Goal: Task Accomplishment & Management: Complete application form

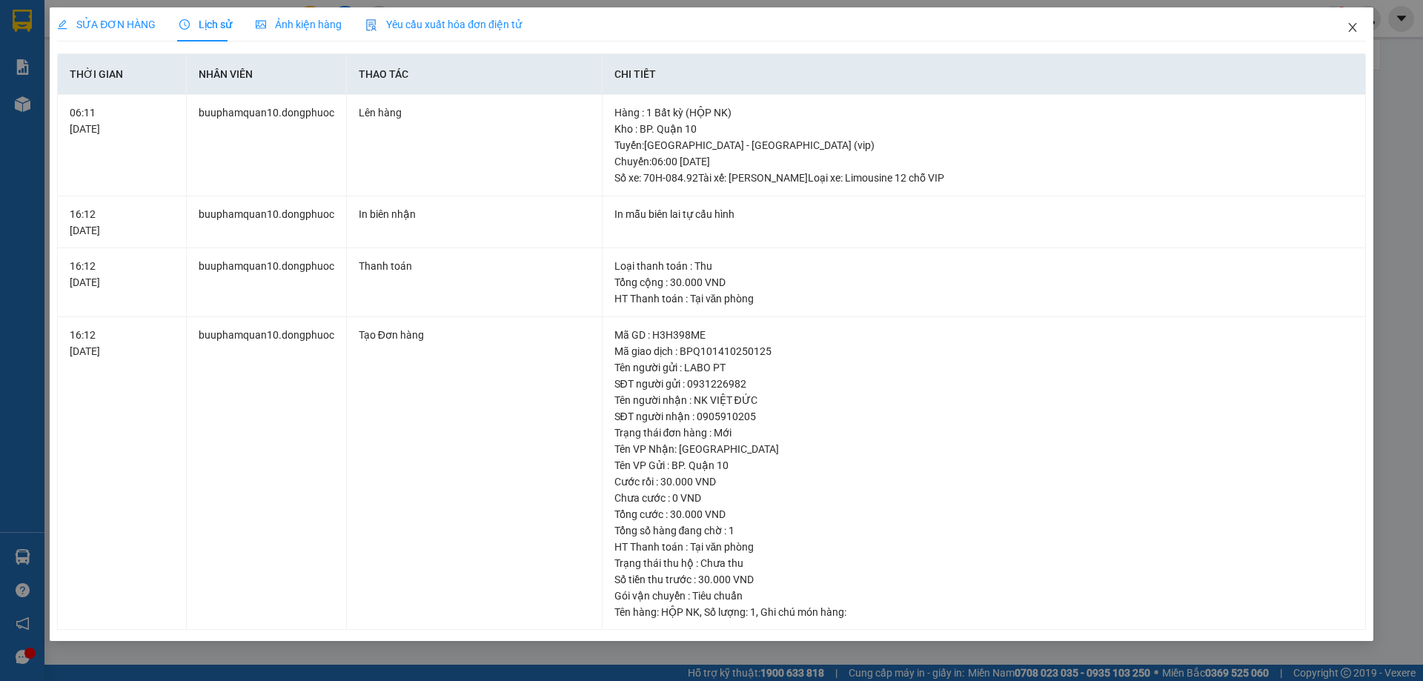
click at [1359, 24] on span "Close" at bounding box center [1353, 28] width 42 height 42
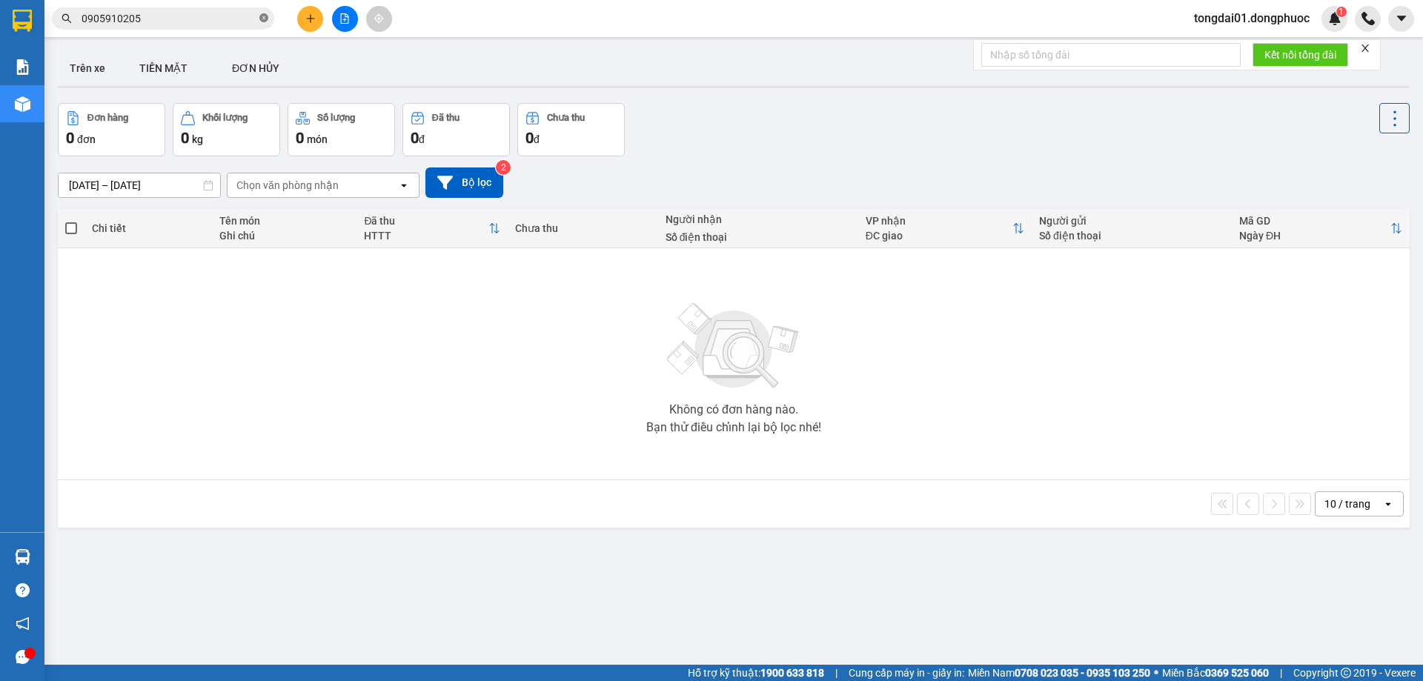
click at [261, 15] on icon "close-circle" at bounding box center [263, 17] width 9 height 9
paste input "0869292531"
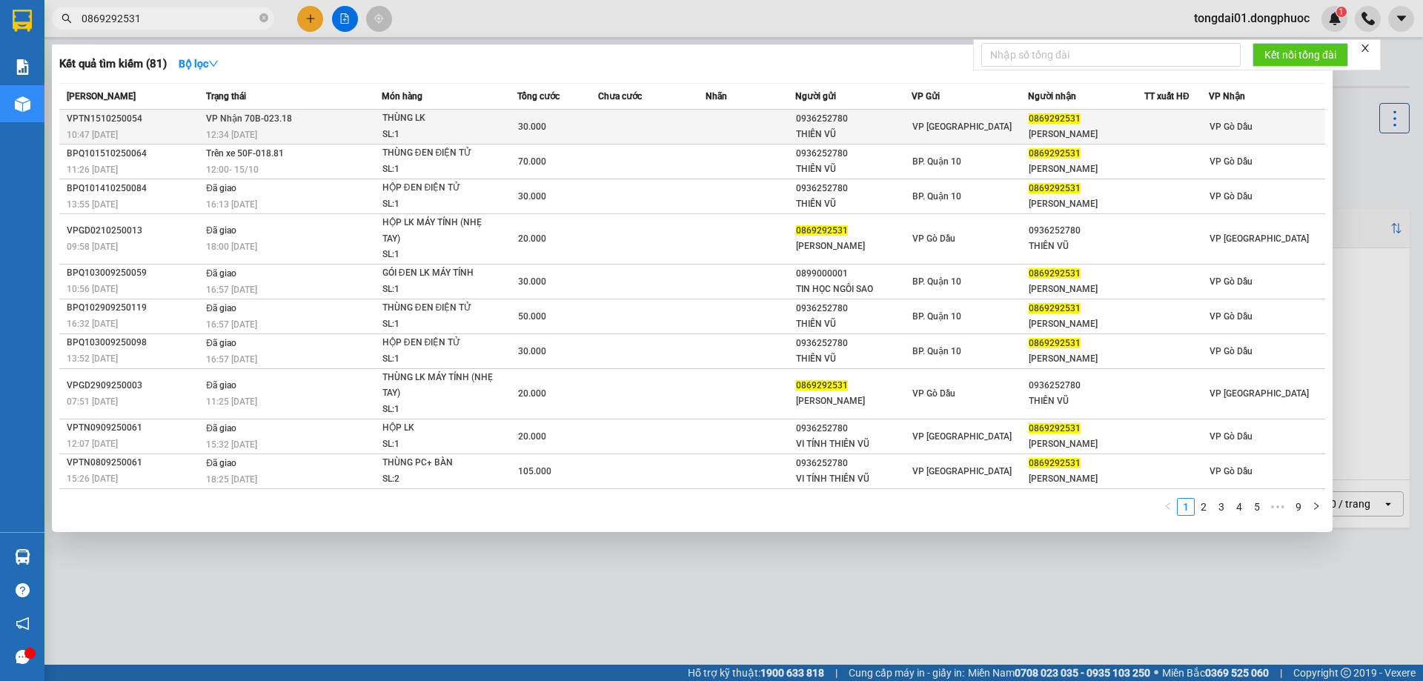
type input "0869292531"
click at [294, 127] on div "12:34 [DATE]" at bounding box center [293, 135] width 175 height 16
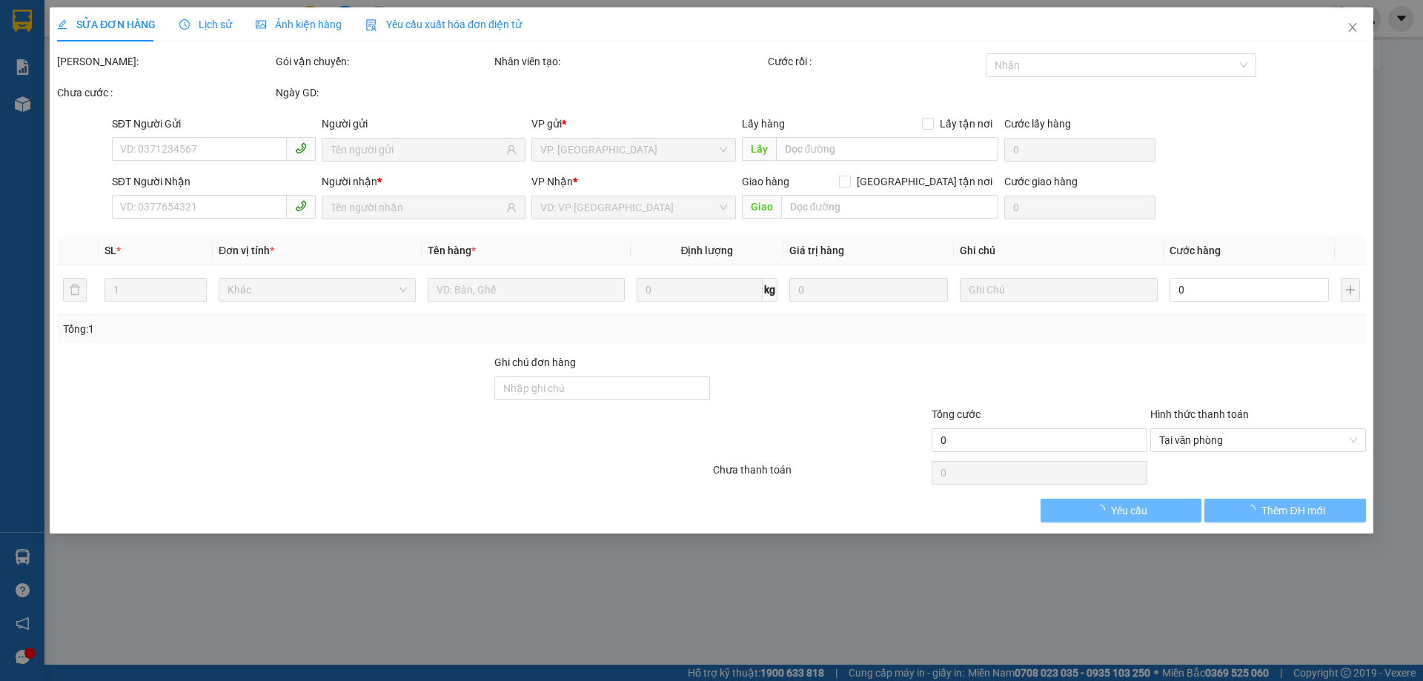
type input "0936252780"
type input "THIÊN VŨ"
type input "0869292531"
type input "[PERSON_NAME]"
type input "30.000"
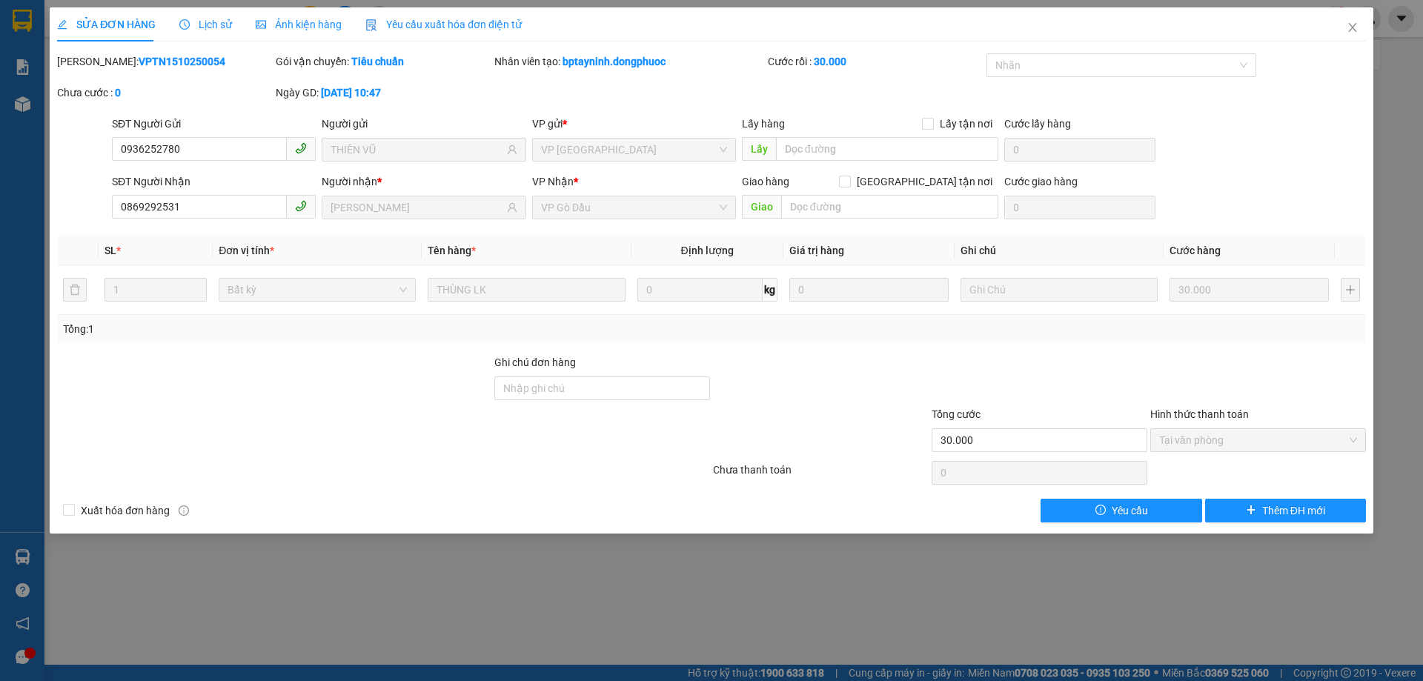
click at [210, 24] on span "Lịch sử" at bounding box center [205, 25] width 53 height 12
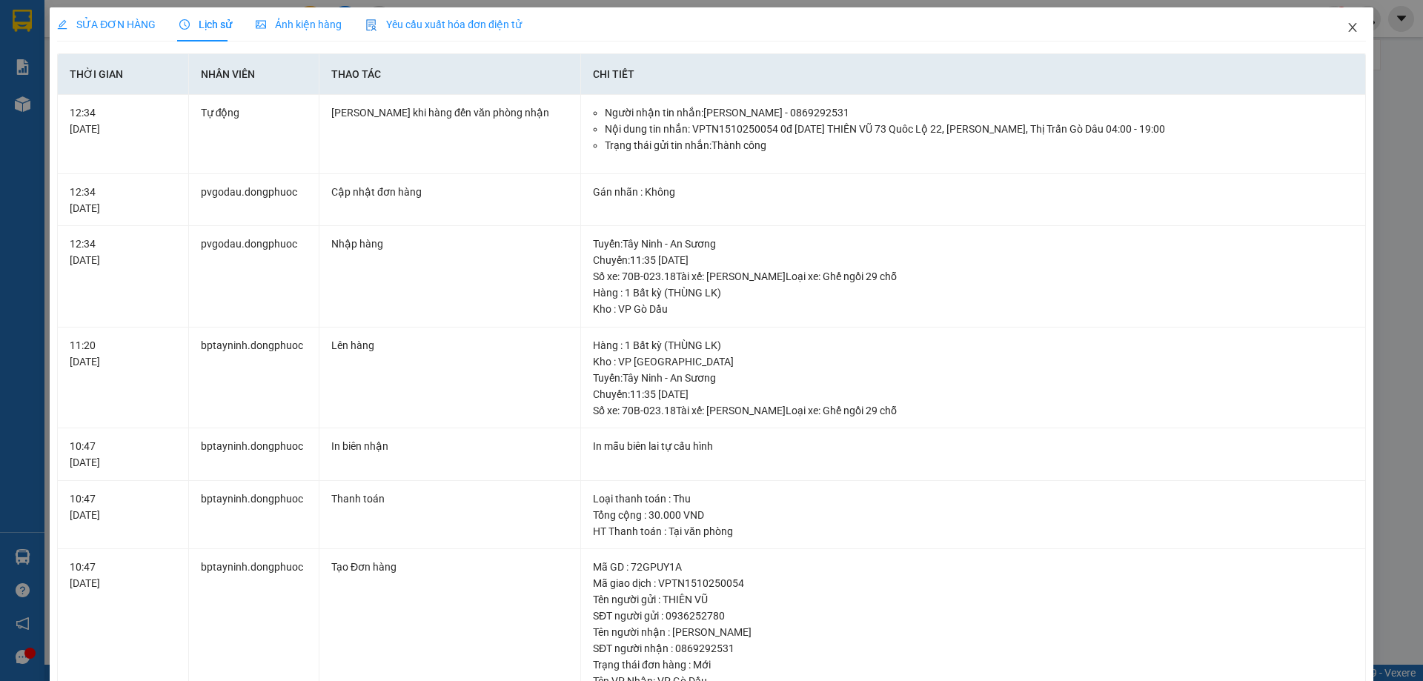
click at [1348, 24] on icon "close" at bounding box center [1352, 27] width 8 height 9
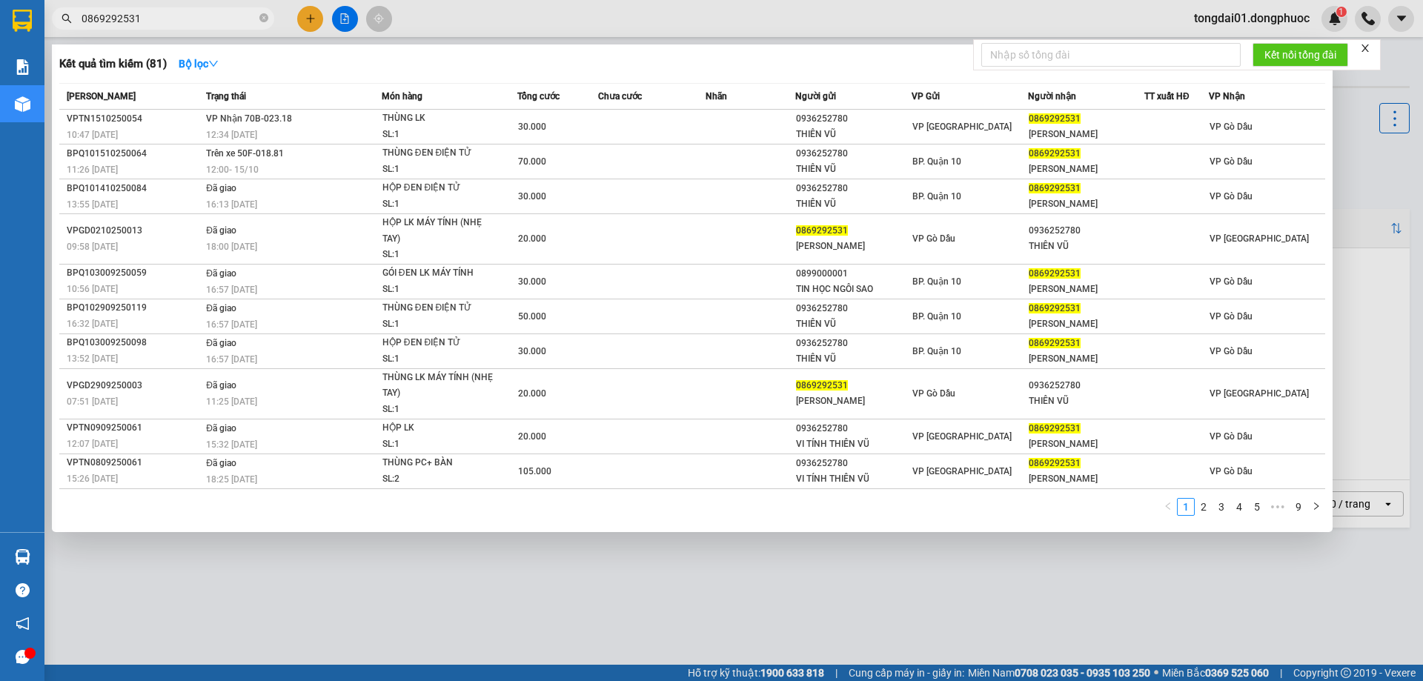
click at [193, 10] on input "0869292531" at bounding box center [169, 18] width 175 height 16
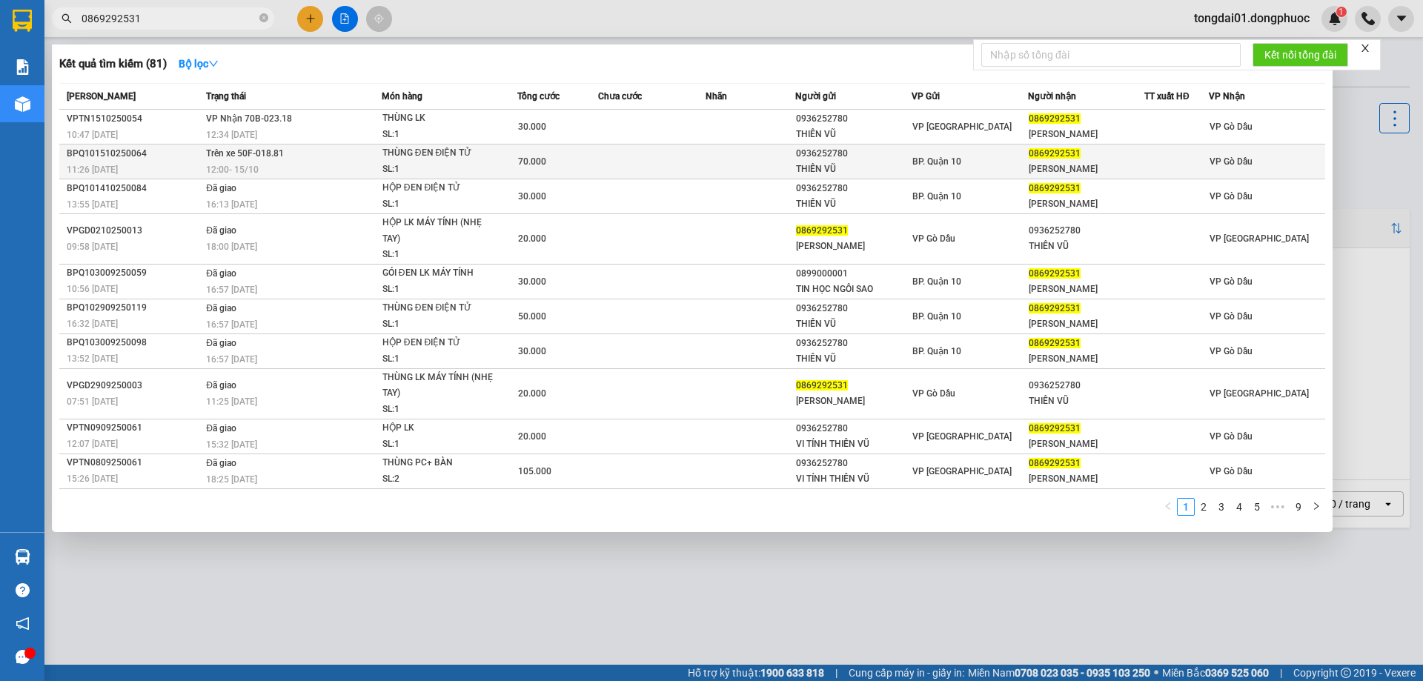
click at [268, 168] on div "12:00 [DATE]" at bounding box center [293, 170] width 175 height 16
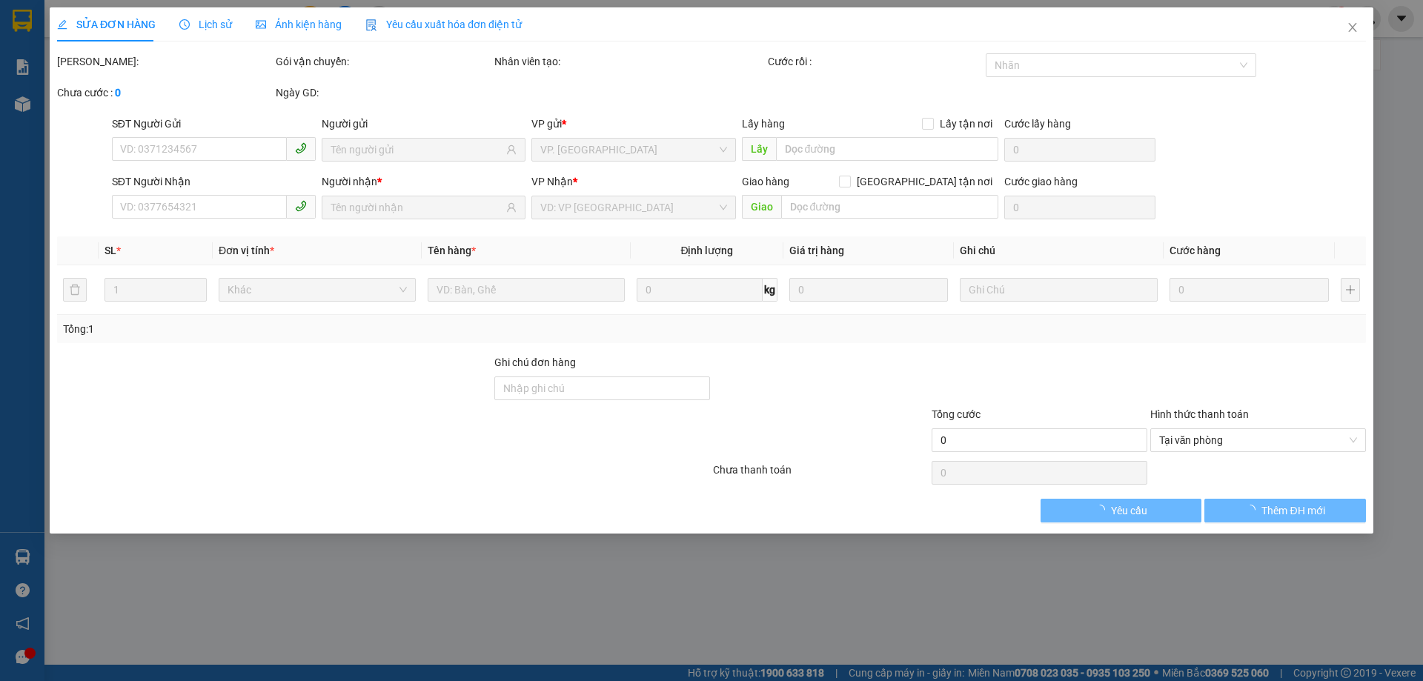
type input "0936252780"
type input "THIÊN VŨ"
type input "0869292531"
type input "[PERSON_NAME]"
type input "70.000"
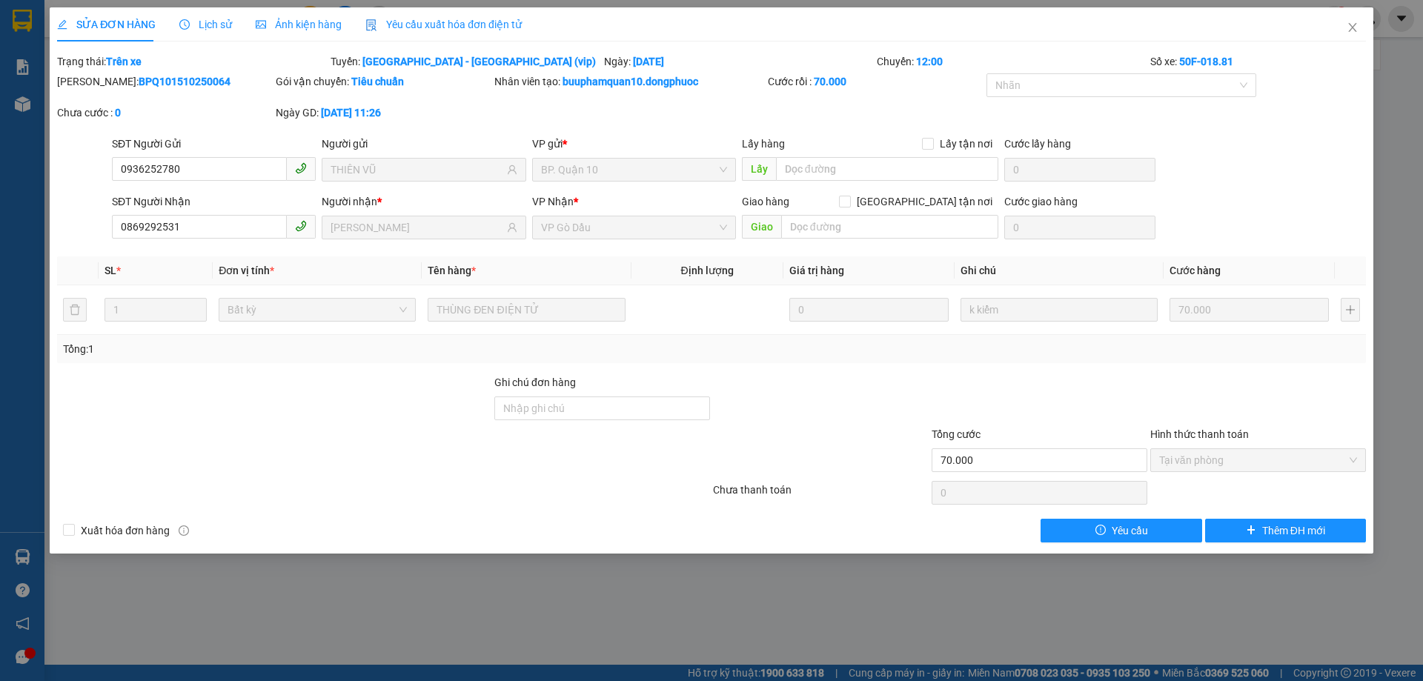
click at [217, 17] on div "Lịch sử" at bounding box center [205, 24] width 53 height 16
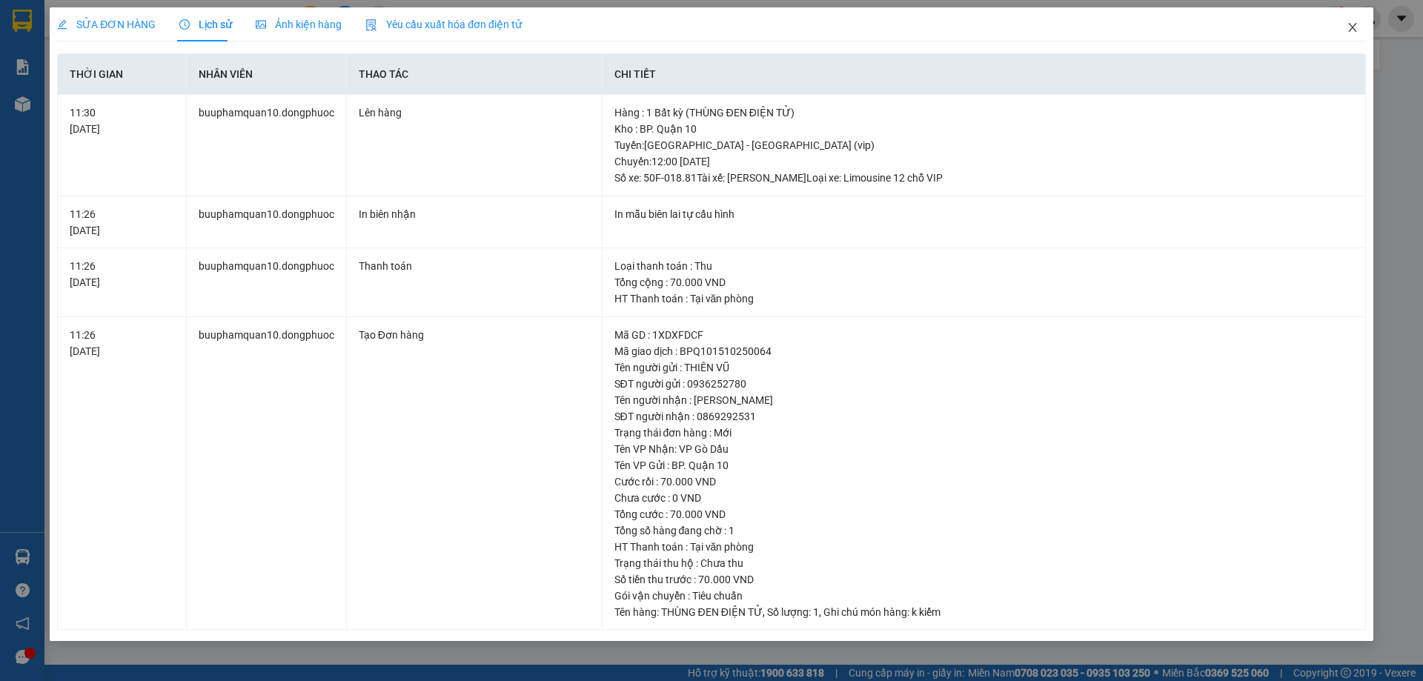
click at [1354, 28] on icon "close" at bounding box center [1353, 27] width 12 height 12
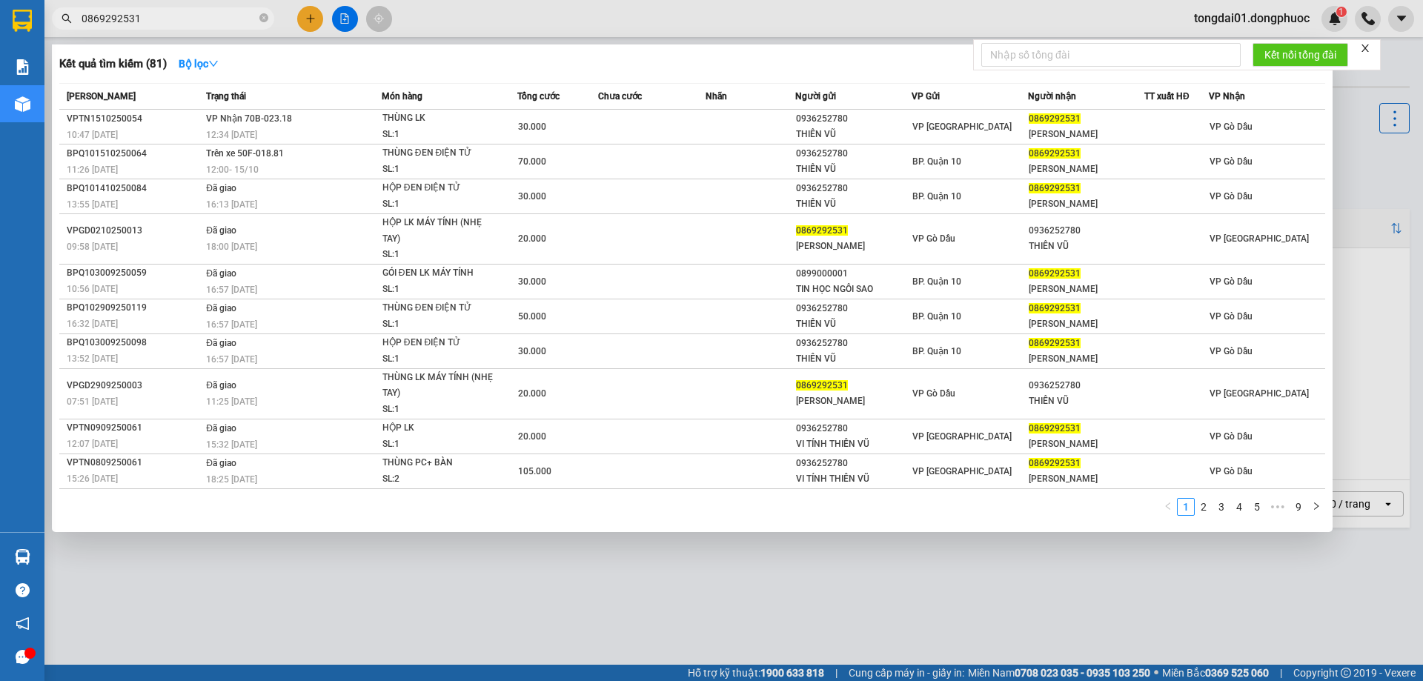
click at [190, 11] on input "0869292531" at bounding box center [169, 18] width 175 height 16
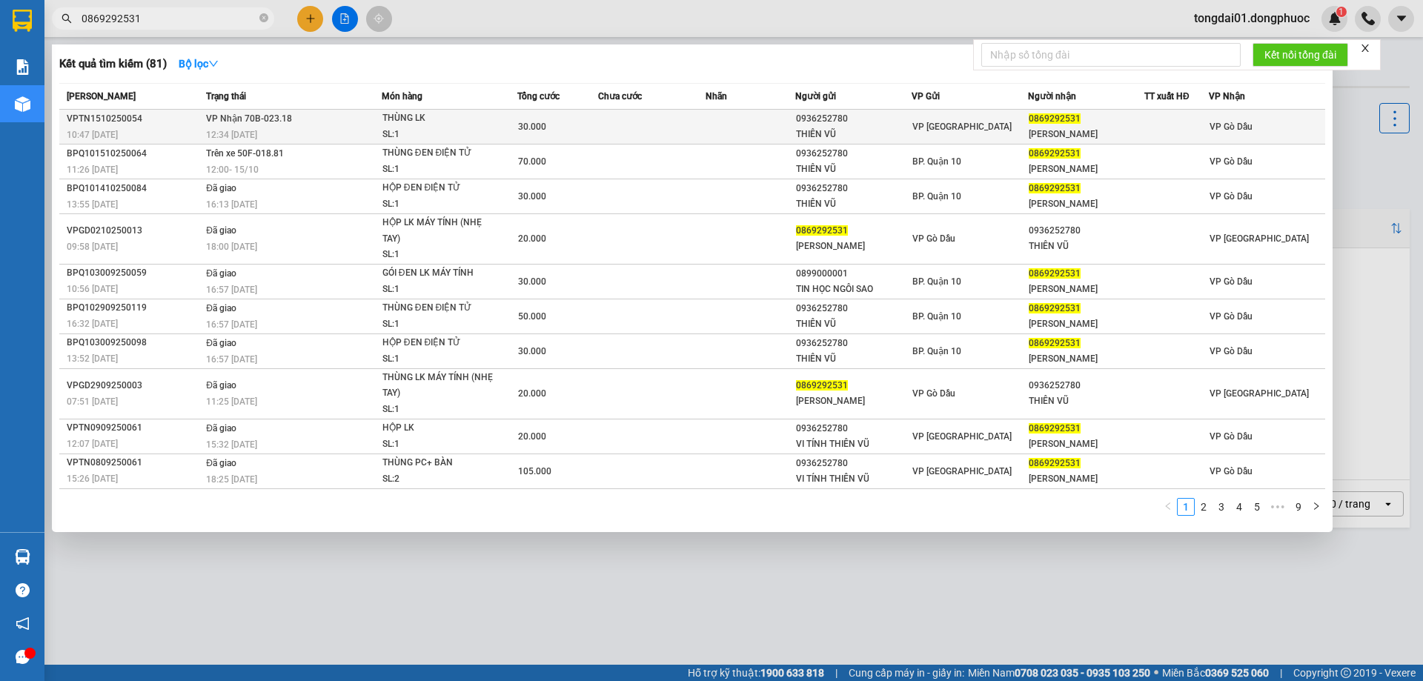
click at [305, 130] on div "12:34 [DATE]" at bounding box center [293, 135] width 175 height 16
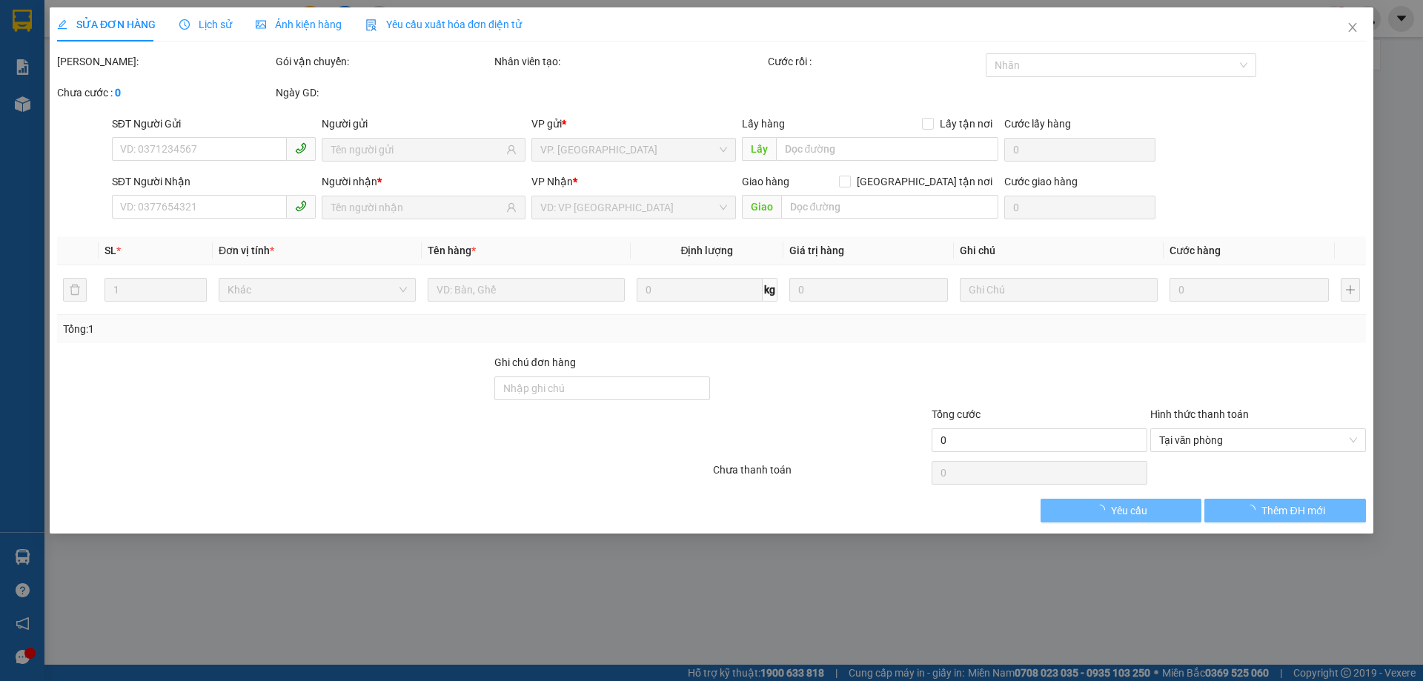
type input "0936252780"
type input "THIÊN VŨ"
type input "0869292531"
type input "[PERSON_NAME]"
type input "30.000"
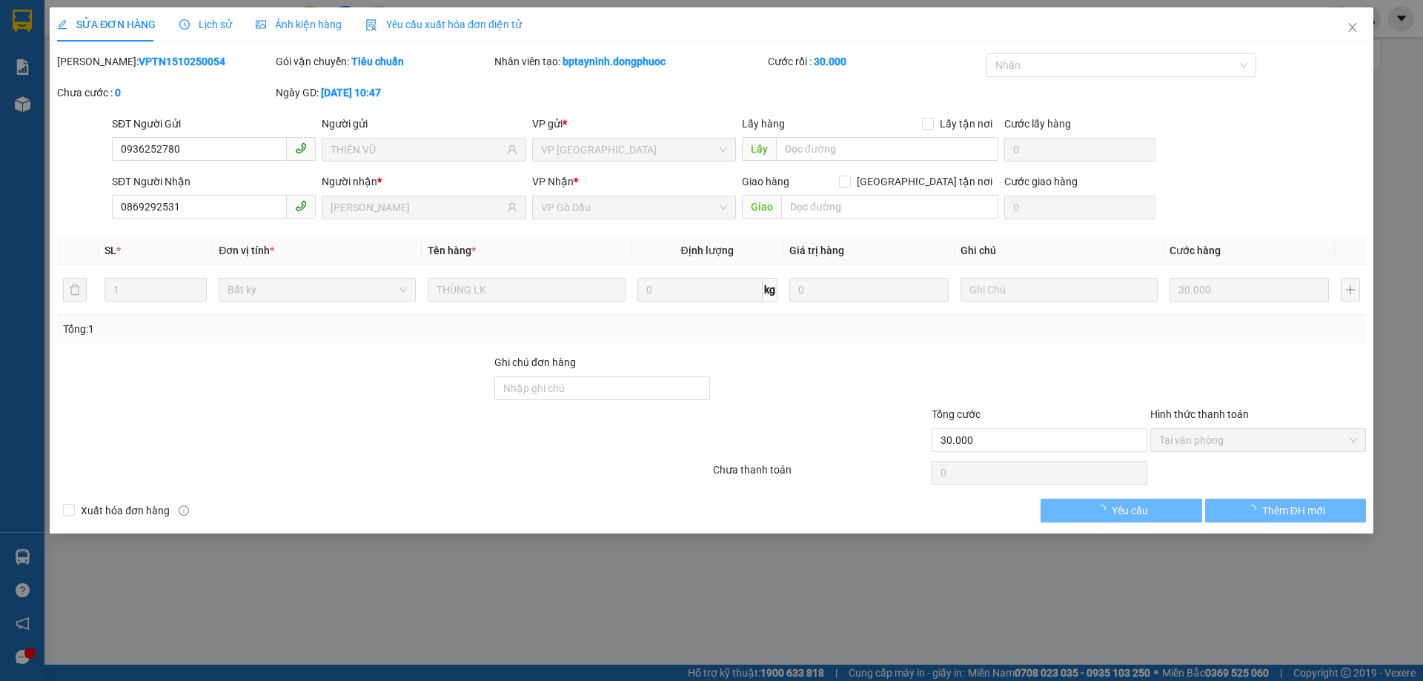
click at [217, 14] on div "Lịch sử" at bounding box center [205, 24] width 53 height 34
